Goal: Find contact information: Find contact information

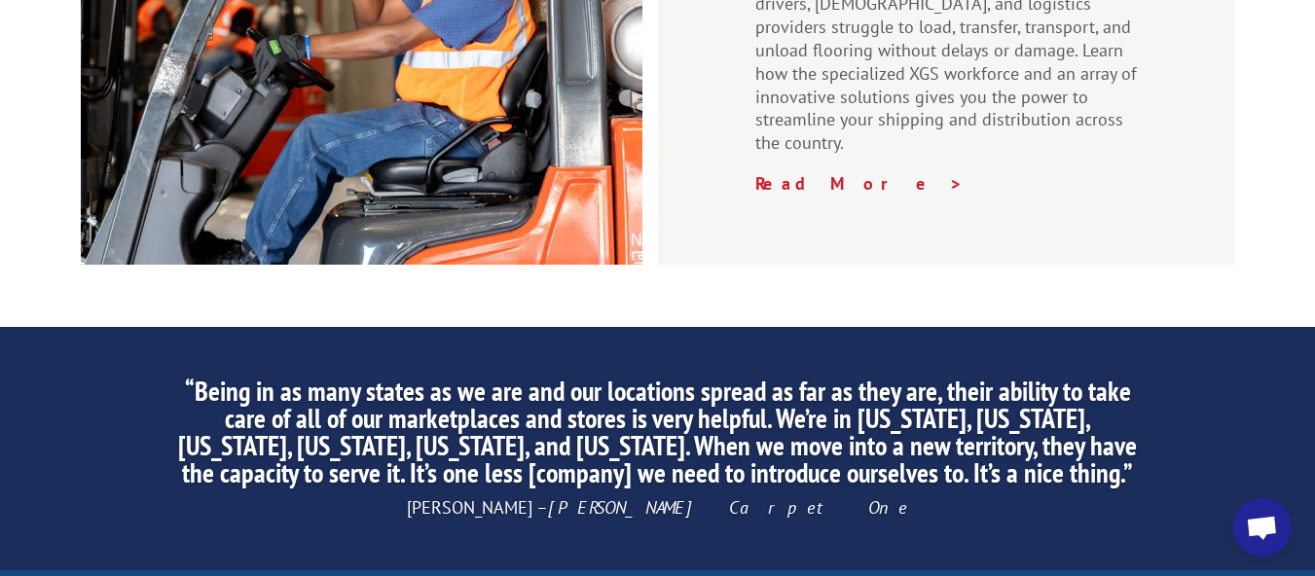
scroll to position [3268, 0]
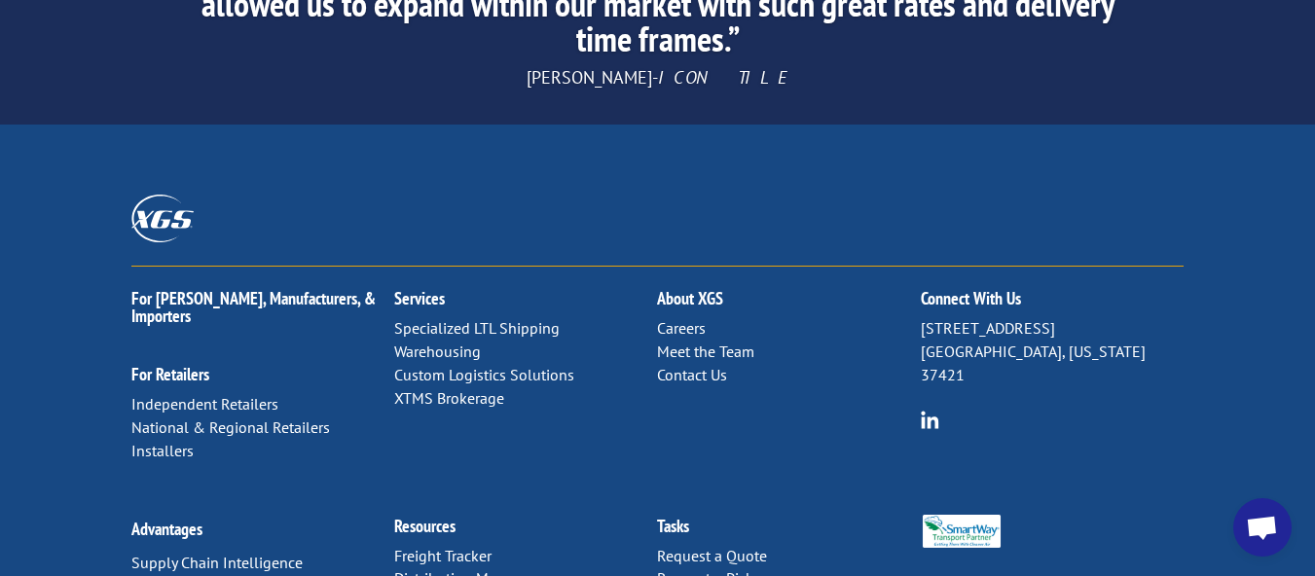
click at [705, 365] on link "Contact Us" at bounding box center [692, 374] width 70 height 19
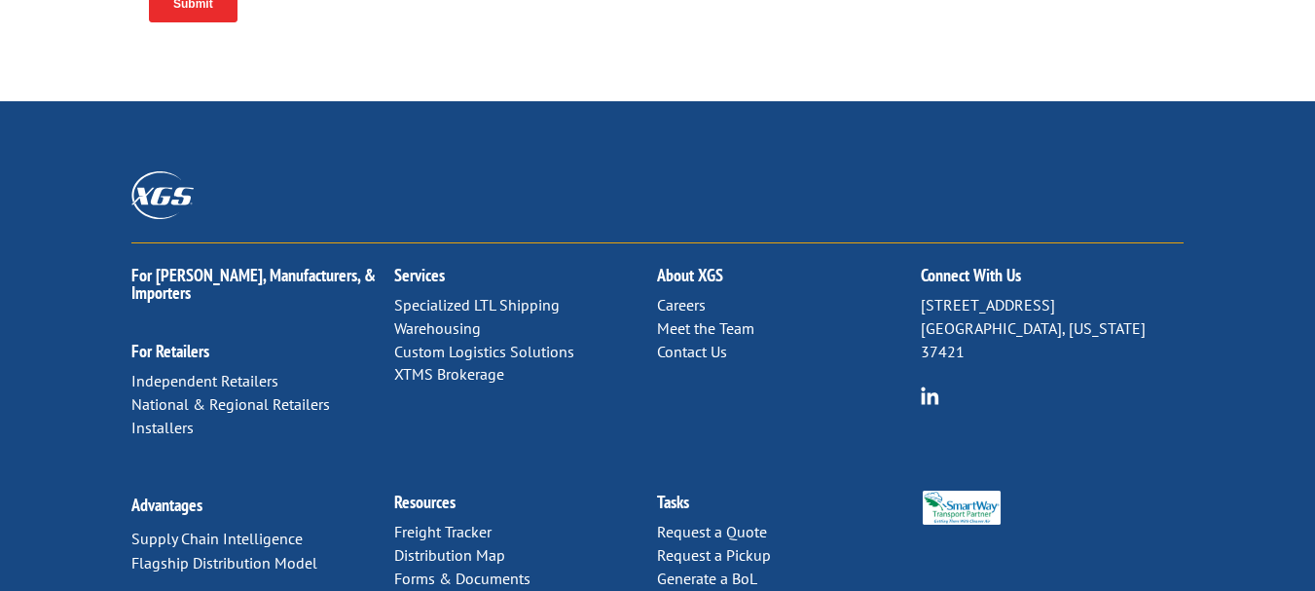
scroll to position [1142, 0]
